Goal: Information Seeking & Learning: Find specific fact

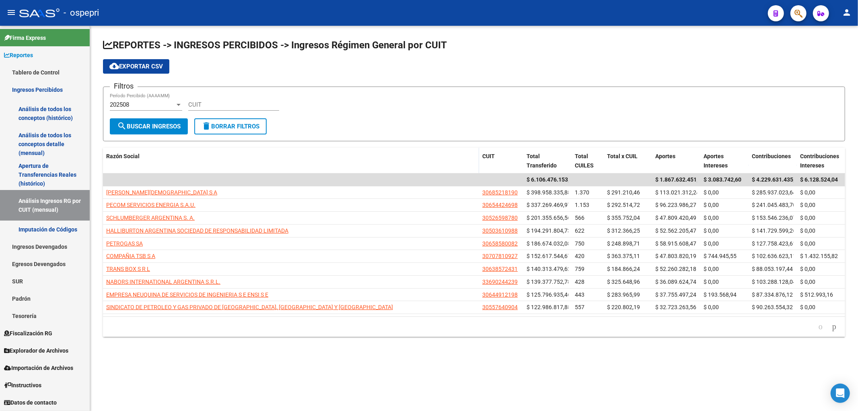
click at [721, 68] on div "cloud_download Exportar CSV" at bounding box center [474, 66] width 742 height 14
click at [206, 103] on input "CUIT" at bounding box center [233, 104] width 91 height 7
paste input "30-71555696-7"
type input "30-71555696-7"
click at [132, 99] on div "202508 Período Percibido (AAAAMM)" at bounding box center [146, 101] width 72 height 17
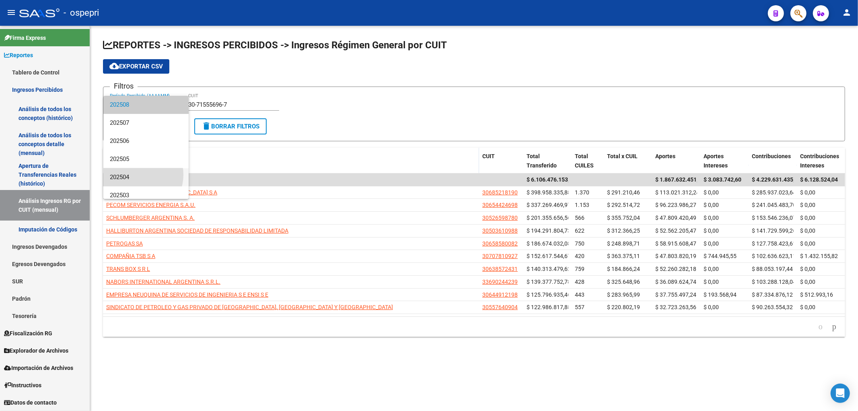
click at [137, 175] on span "202504" at bounding box center [146, 177] width 72 height 18
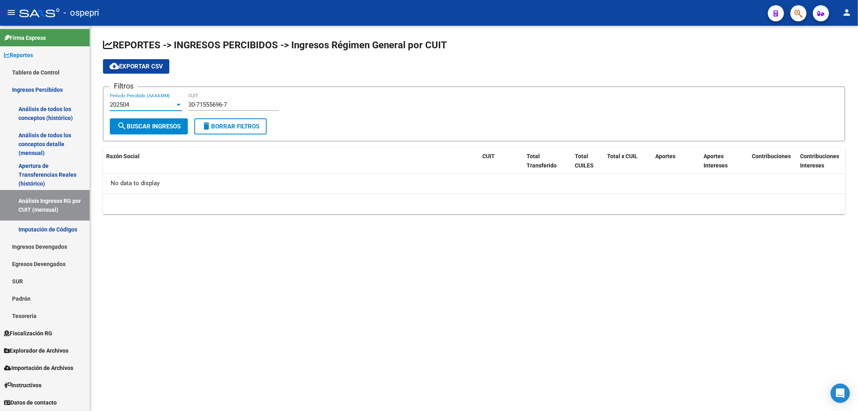
click at [164, 105] on div "202504" at bounding box center [142, 104] width 65 height 7
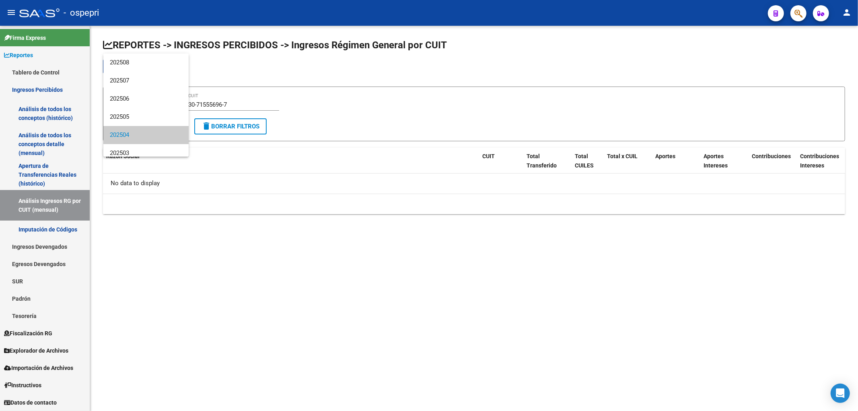
scroll to position [30, 0]
click at [135, 140] on span "202502" at bounding box center [146, 141] width 72 height 18
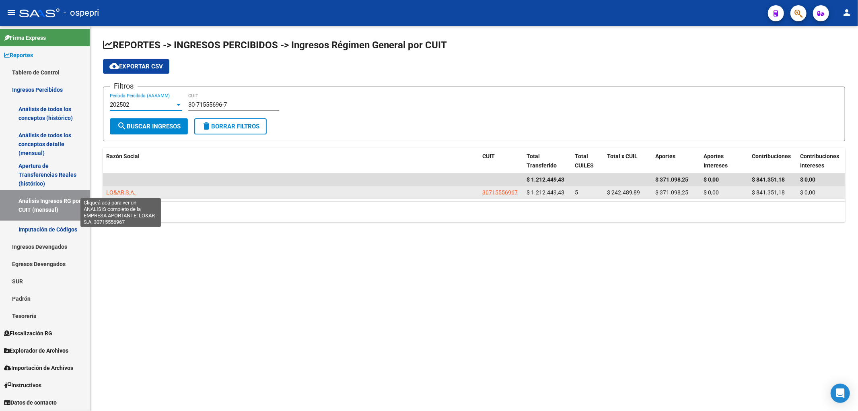
click at [124, 191] on span "LO&AR S.A." at bounding box center [120, 192] width 29 height 6
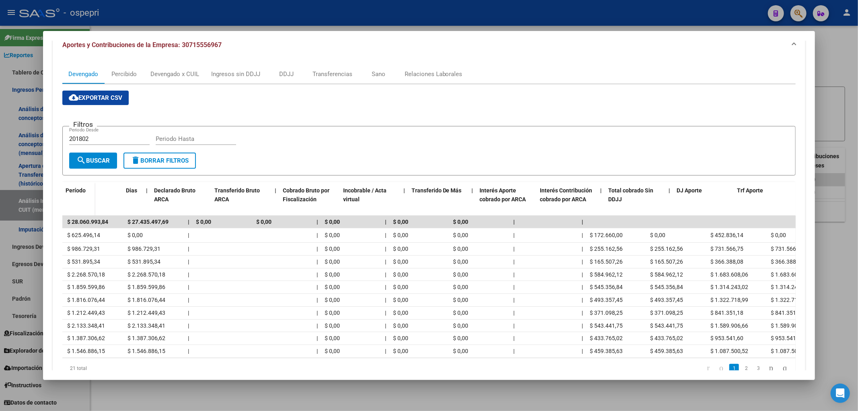
scroll to position [0, 259]
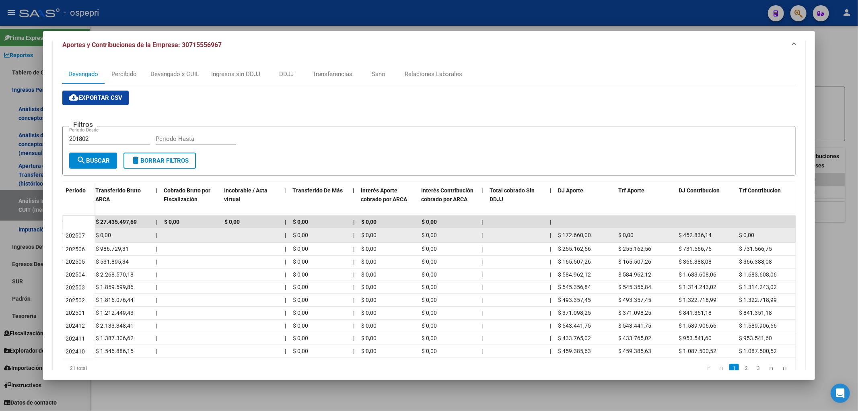
click at [574, 237] on span "$ 172.660,00" at bounding box center [574, 235] width 33 height 6
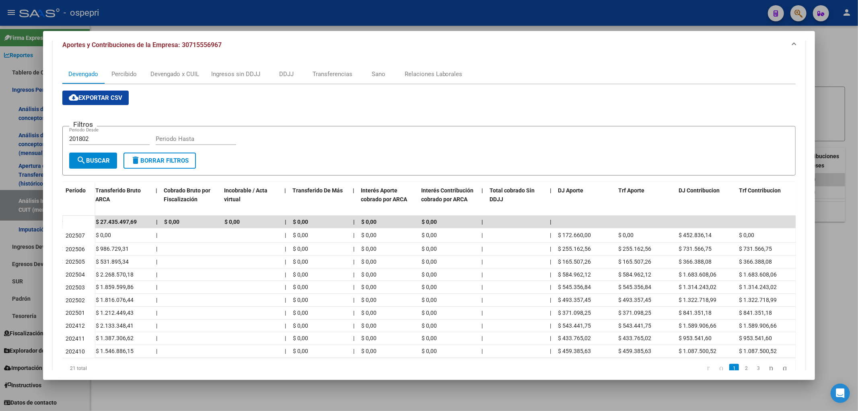
copy span "172.660,00"
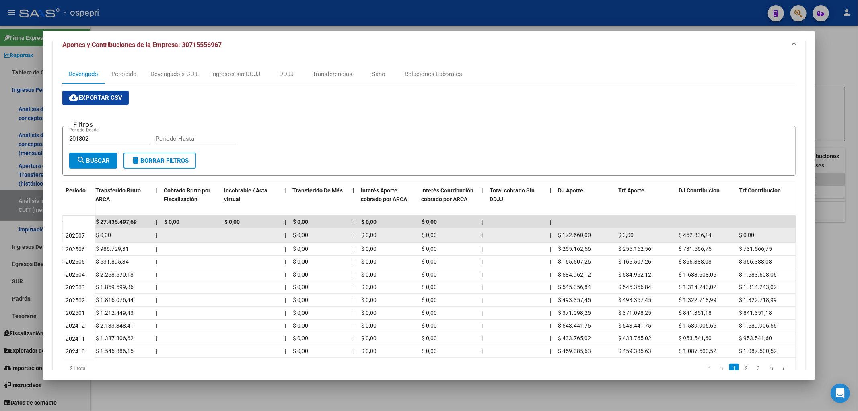
drag, startPoint x: 681, startPoint y: 230, endPoint x: 685, endPoint y: 231, distance: 4.3
click at [681, 230] on div "$ 452.836,14" at bounding box center [706, 234] width 54 height 9
click at [685, 232] on span "$ 452.836,14" at bounding box center [695, 235] width 33 height 6
click at [686, 232] on span "$ 452.836,14" at bounding box center [695, 235] width 33 height 6
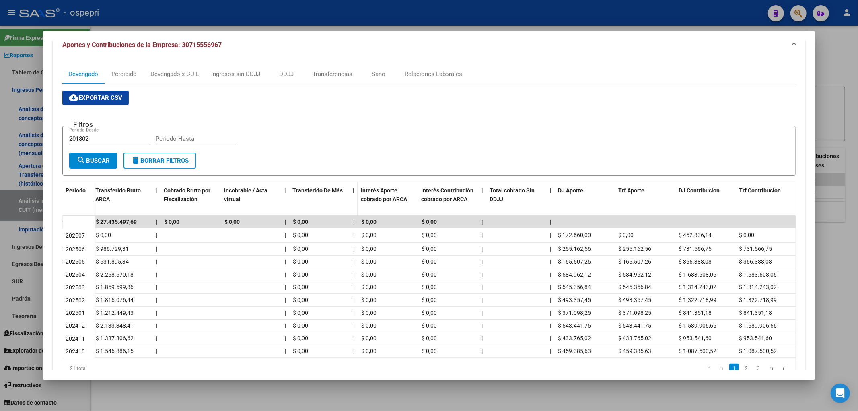
copy span "452.836,14"
